Goal: Complete application form: Complete application form

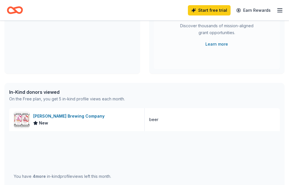
scroll to position [86, 0]
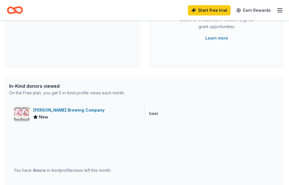
click at [110, 119] on div "DC Brau Brewing Company New" at bounding box center [77, 113] width 136 height 23
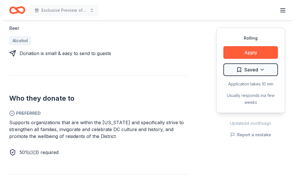
scroll to position [143, 0]
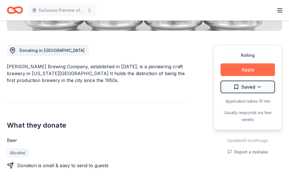
click at [255, 70] on button "Apply" at bounding box center [248, 69] width 55 height 13
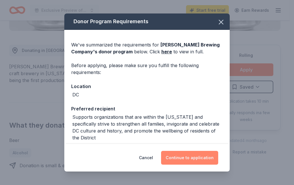
click at [195, 156] on button "Continue to application" at bounding box center [189, 158] width 57 height 14
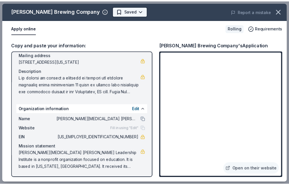
scroll to position [0, 0]
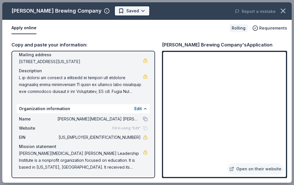
click at [113, 11] on html "Exclusive Preview of Kung Fu & Community Service Art Exhibit Start free trial E…" at bounding box center [147, 92] width 294 height 185
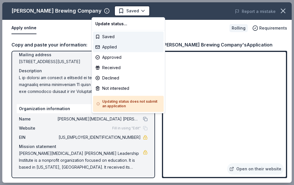
click at [110, 46] on div "Applied" at bounding box center [128, 47] width 71 height 10
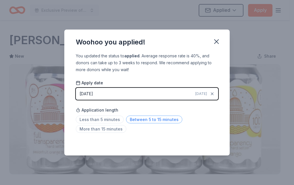
click at [152, 121] on span "Between 5 to 15 minutes" at bounding box center [154, 120] width 56 height 8
click at [211, 44] on button "button" at bounding box center [216, 41] width 13 height 13
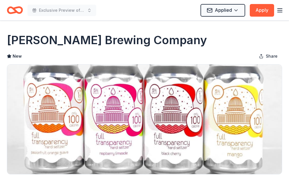
click at [278, 9] on line "button" at bounding box center [280, 9] width 5 height 0
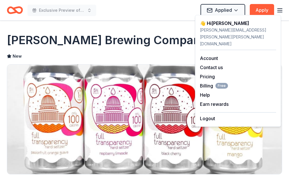
click at [14, 11] on icon "Home" at bounding box center [15, 9] width 16 height 13
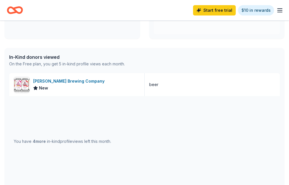
scroll to position [29, 0]
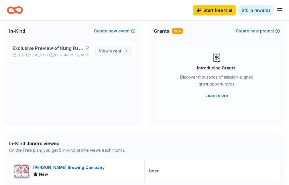
click at [108, 55] on span "View event" at bounding box center [110, 51] width 23 height 7
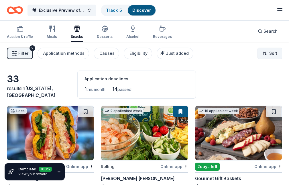
click at [271, 56] on html "Exclusive Preview of Kung Fu & Community Service Art Exhibit Track · 5 Discover…" at bounding box center [144, 92] width 289 height 185
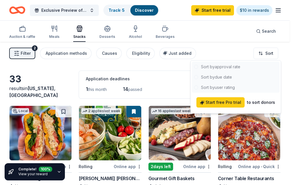
click at [166, 64] on html "Exclusive Preview of Kung Fu & Community Service Art Exhibit Track · 5 Discover…" at bounding box center [147, 92] width 294 height 185
click at [166, 64] on div "Filter 2 Application methods Causes Eligibility Just added Sort" at bounding box center [144, 53] width 289 height 23
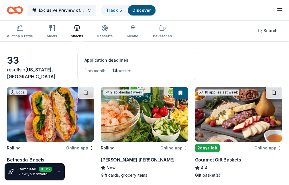
scroll to position [29, 0]
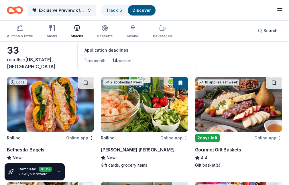
click at [102, 57] on div "1 this month" at bounding box center [95, 60] width 21 height 9
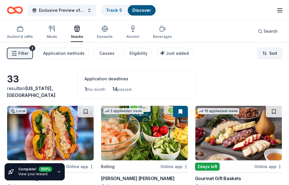
click at [258, 51] on html "Exclusive Preview of Kung Fu & Community Service Art Exhibit Track · 5 Discover…" at bounding box center [144, 92] width 289 height 185
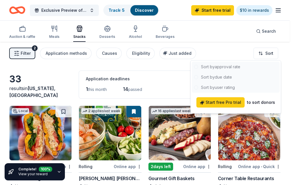
click at [258, 51] on html "Exclusive Preview of Kung Fu & Community Service Art Exhibit Track · 5 Discover…" at bounding box center [147, 92] width 294 height 185
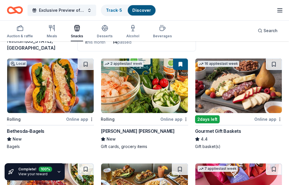
scroll to position [57, 0]
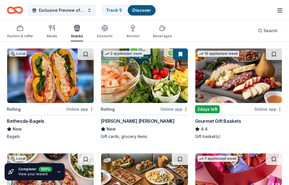
click at [196, 79] on img at bounding box center [239, 75] width 87 height 55
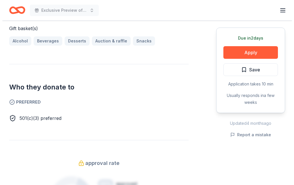
scroll to position [201, 0]
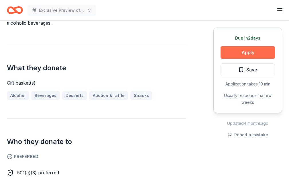
click at [258, 47] on button "Apply" at bounding box center [248, 52] width 55 height 13
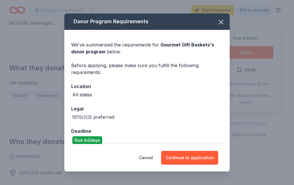
scroll to position [7, 0]
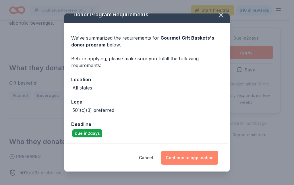
click at [194, 159] on button "Continue to application" at bounding box center [189, 158] width 57 height 14
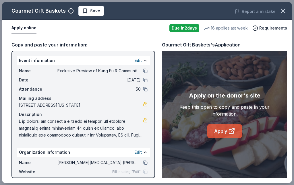
click at [227, 131] on link "Apply" at bounding box center [224, 131] width 35 height 14
click at [88, 10] on span "Save" at bounding box center [91, 10] width 18 height 7
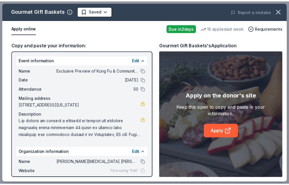
scroll to position [0, 0]
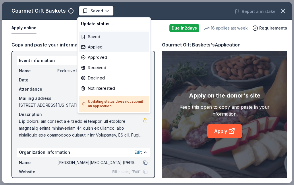
click at [101, 46] on div "Applied" at bounding box center [114, 47] width 71 height 10
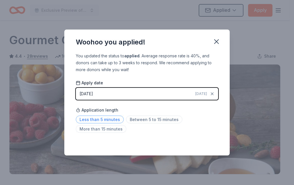
click at [98, 119] on span "Less than 5 minutes" at bounding box center [100, 120] width 48 height 8
click at [218, 39] on icon "button" at bounding box center [216, 42] width 8 height 8
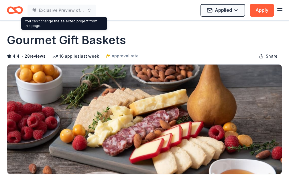
click at [15, 10] on icon "Home" at bounding box center [15, 9] width 16 height 13
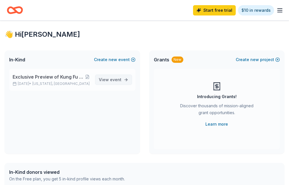
click at [112, 82] on span "event" at bounding box center [115, 79] width 11 height 5
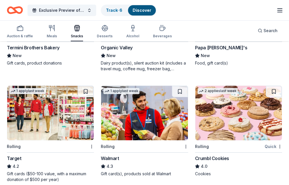
scroll to position [402, 0]
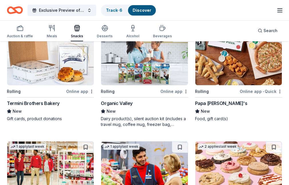
click at [196, 141] on img at bounding box center [239, 168] width 87 height 55
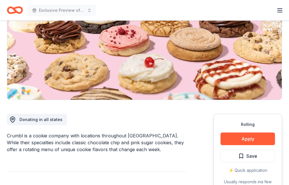
scroll to position [115, 0]
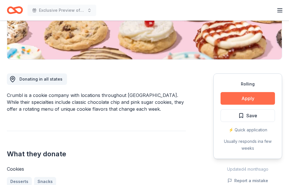
click at [250, 101] on button "Apply" at bounding box center [248, 98] width 55 height 13
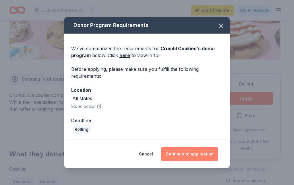
click at [182, 153] on button "Continue to application" at bounding box center [189, 154] width 57 height 14
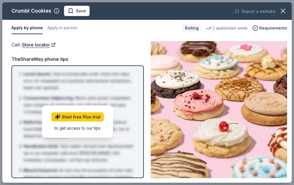
click at [264, 44] on img at bounding box center [219, 109] width 136 height 137
click at [263, 29] on span "Requirements" at bounding box center [273, 28] width 28 height 7
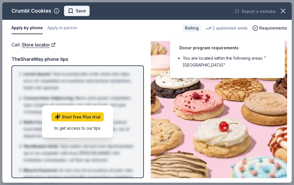
click at [73, 11] on span "Save" at bounding box center [77, 10] width 18 height 7
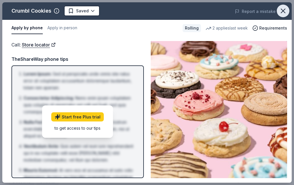
click at [286, 12] on icon "button" at bounding box center [283, 11] width 8 height 8
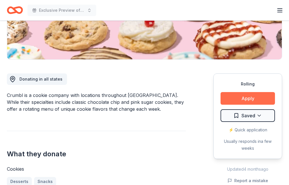
click at [249, 96] on button "Apply" at bounding box center [248, 98] width 55 height 13
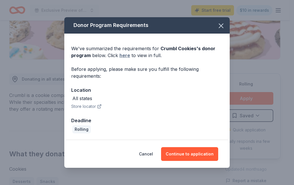
click at [124, 57] on link "here" at bounding box center [124, 55] width 11 height 7
click at [223, 28] on icon "button" at bounding box center [221, 26] width 4 height 4
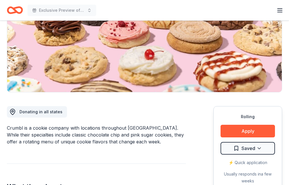
scroll to position [86, 0]
